Goal: Information Seeking & Learning: Understand process/instructions

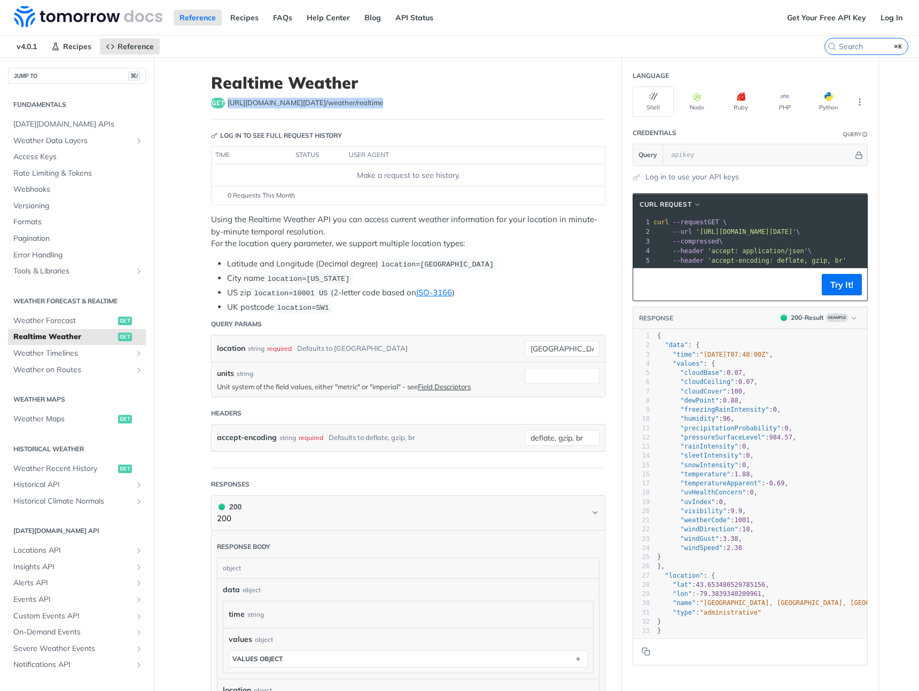
drag, startPoint x: 225, startPoint y: 100, endPoint x: 362, endPoint y: 105, distance: 136.3
click at [362, 105] on div "get [URL][DOMAIN_NAME][DATE] /weather/realtime" at bounding box center [408, 103] width 394 height 11
click at [861, 102] on button "More Languages" at bounding box center [859, 102] width 16 height 16
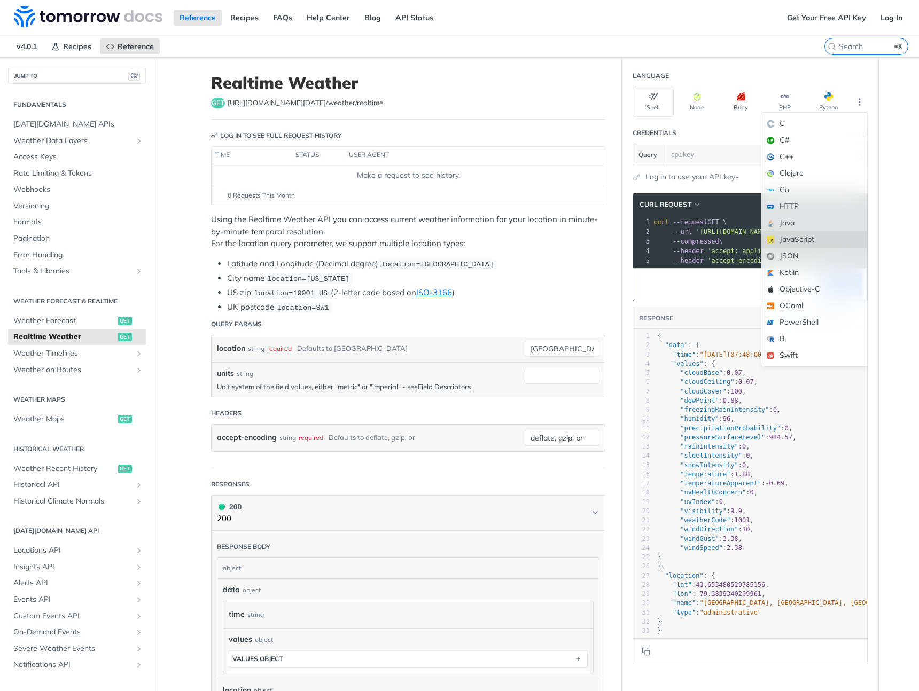
click at [817, 236] on div "JavaScript" at bounding box center [814, 239] width 106 height 17
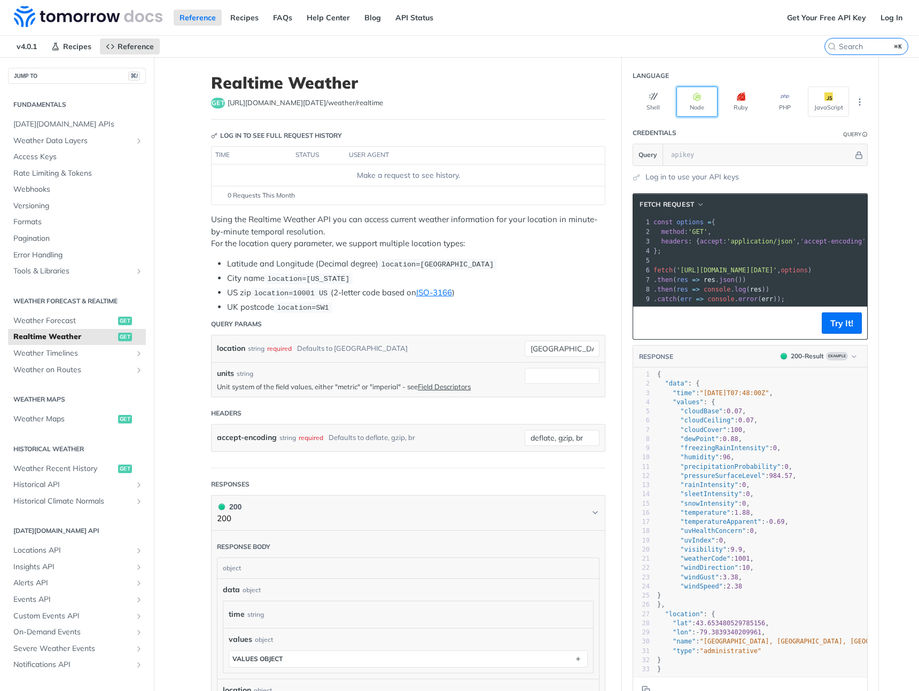
click at [685, 102] on button "Node" at bounding box center [696, 102] width 41 height 30
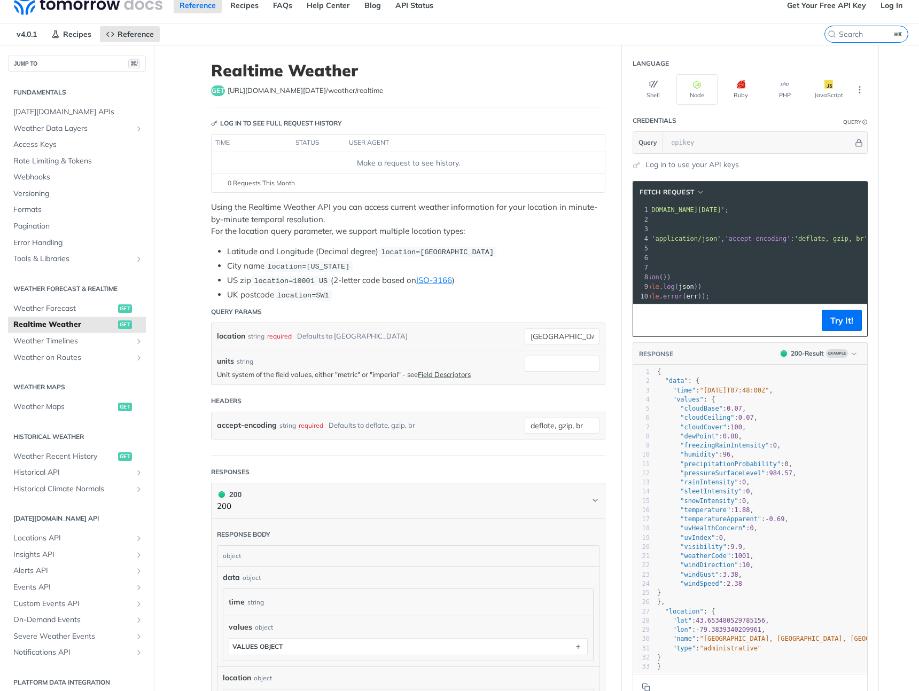
scroll to position [0, 83]
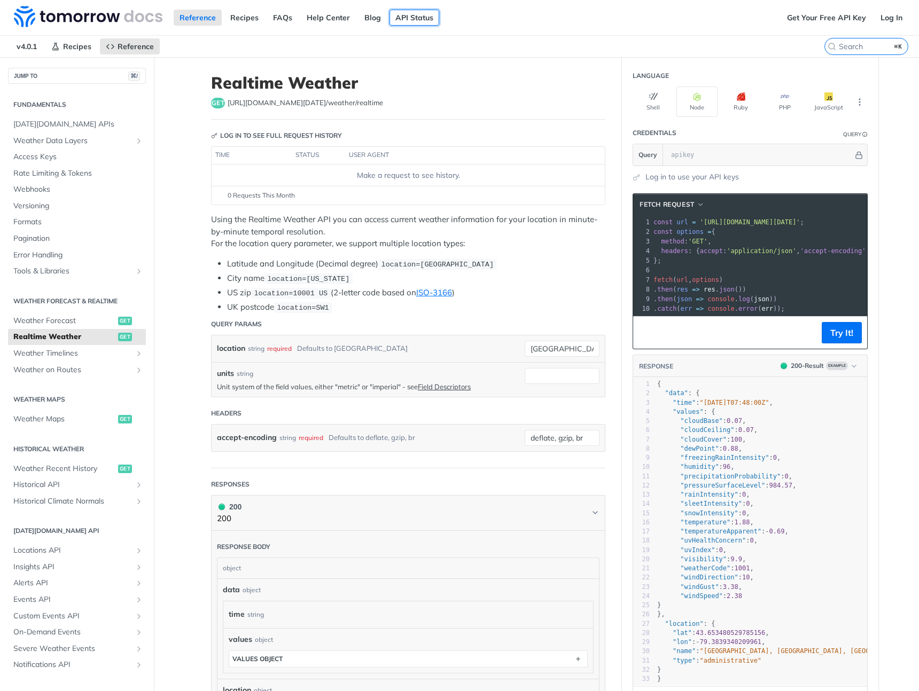
click at [405, 19] on link "API Status" at bounding box center [414, 18] width 50 height 16
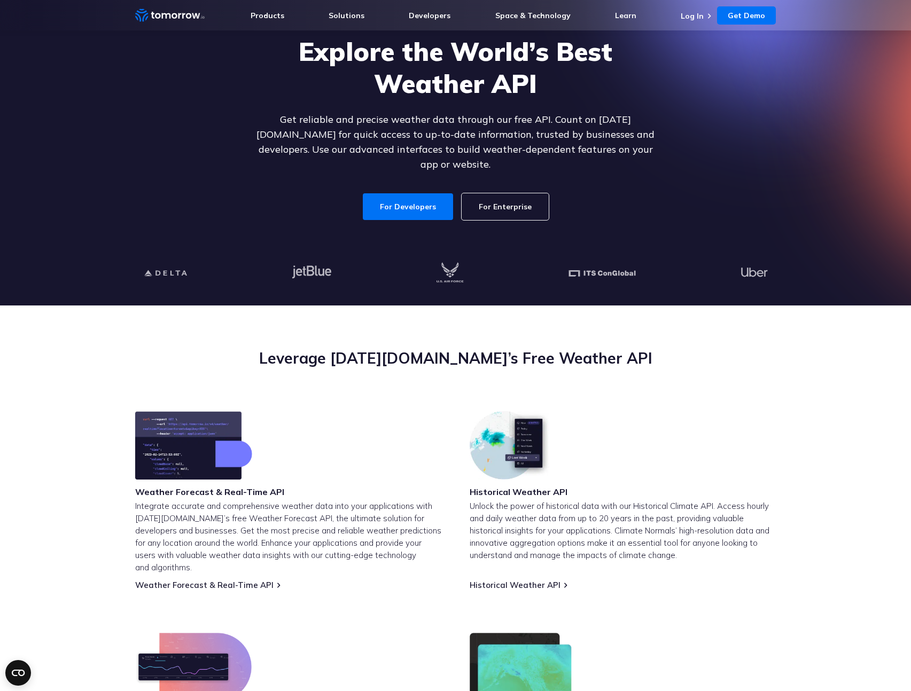
scroll to position [80, 0]
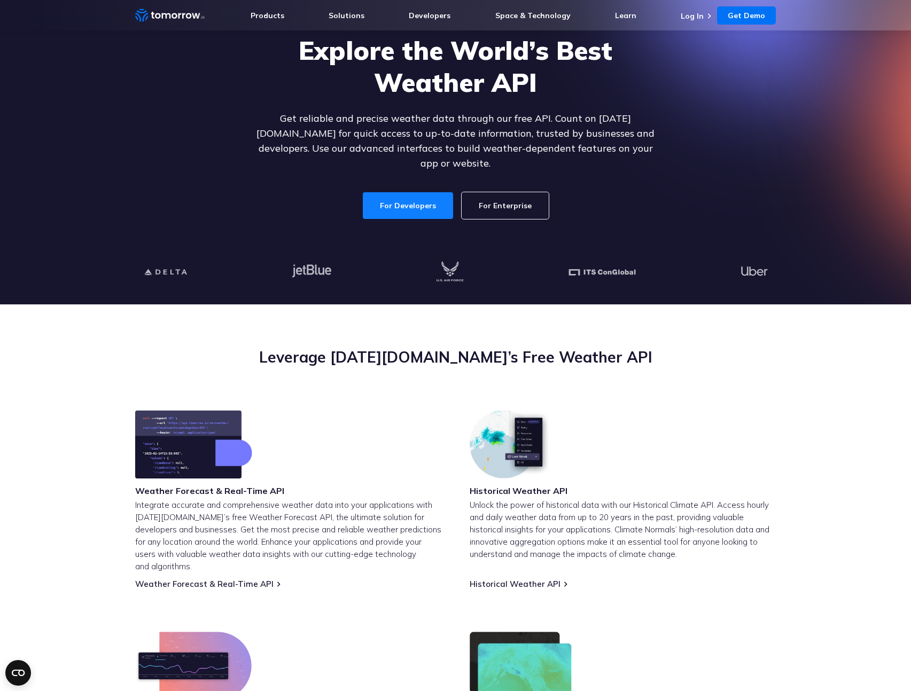
click at [425, 192] on link "For Developers" at bounding box center [408, 205] width 90 height 27
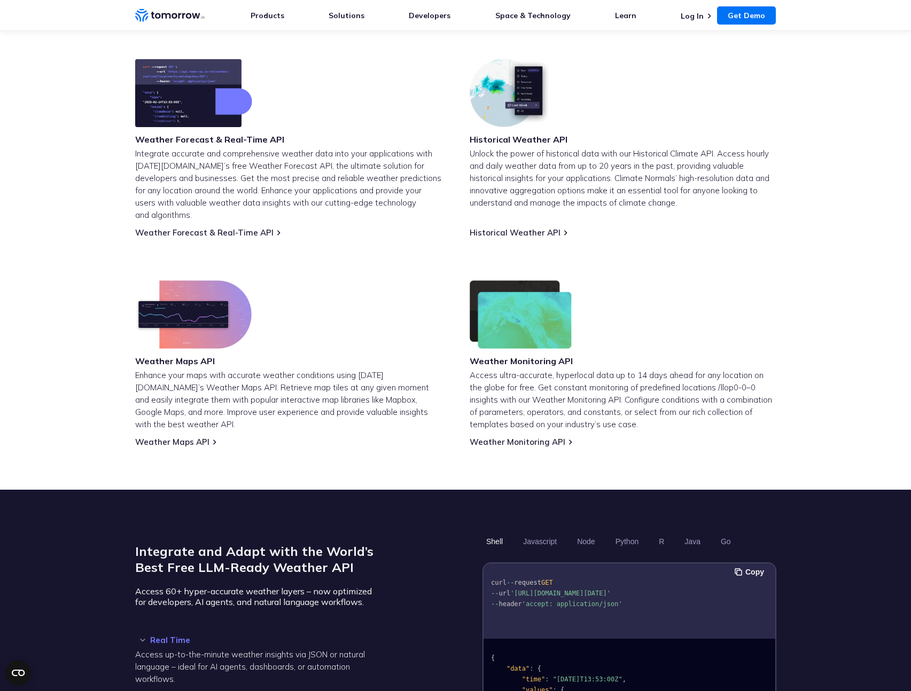
scroll to position [583, 0]
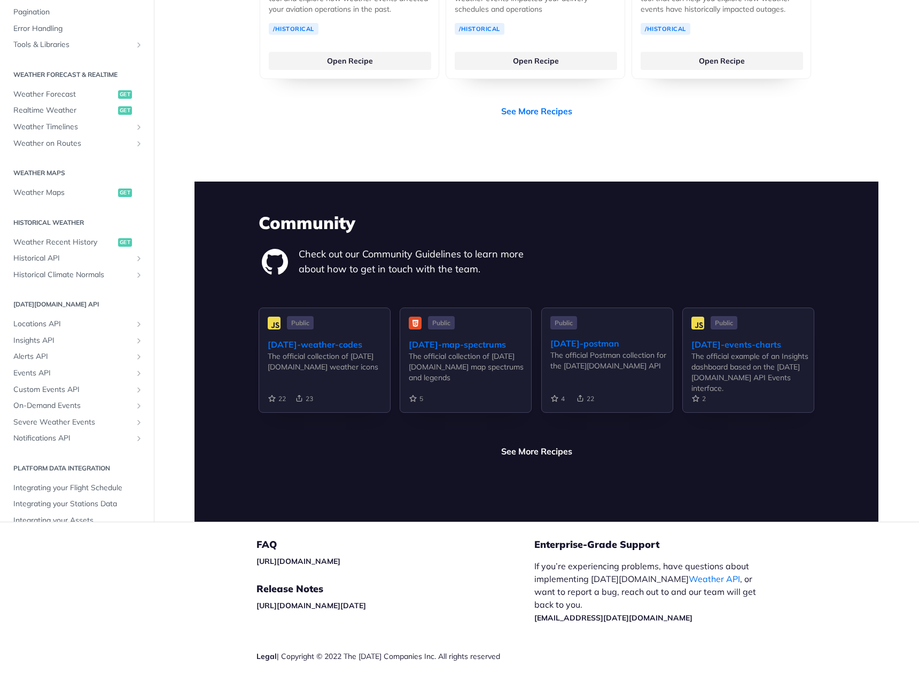
scroll to position [1630, 0]
